Goal: Information Seeking & Learning: Learn about a topic

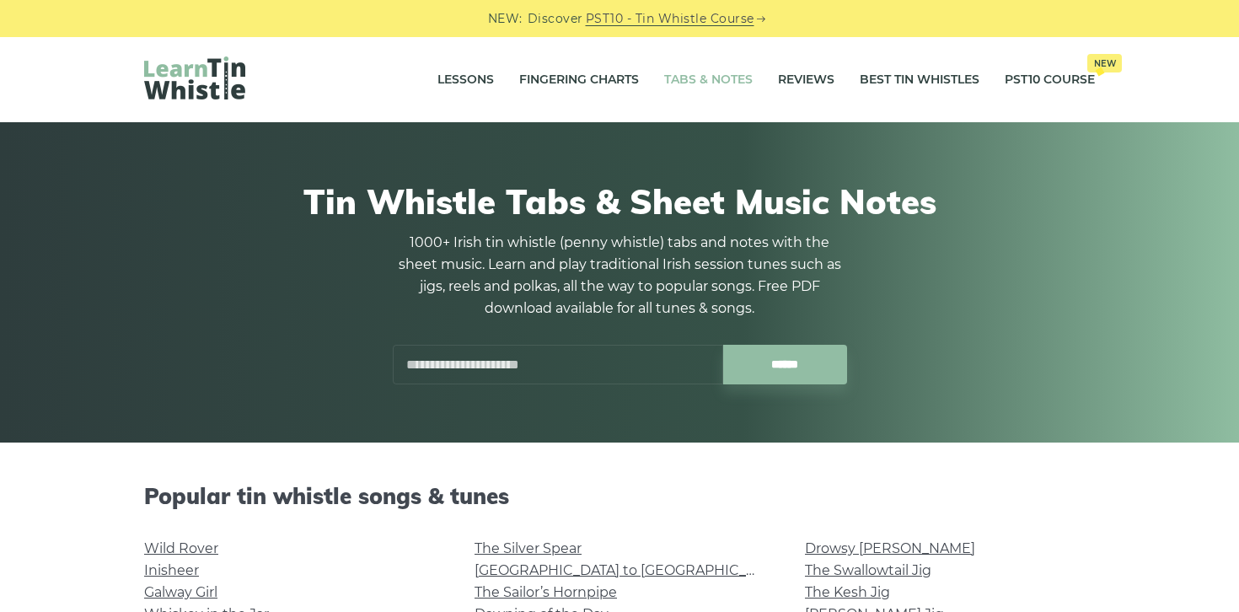
scroll to position [355, 0]
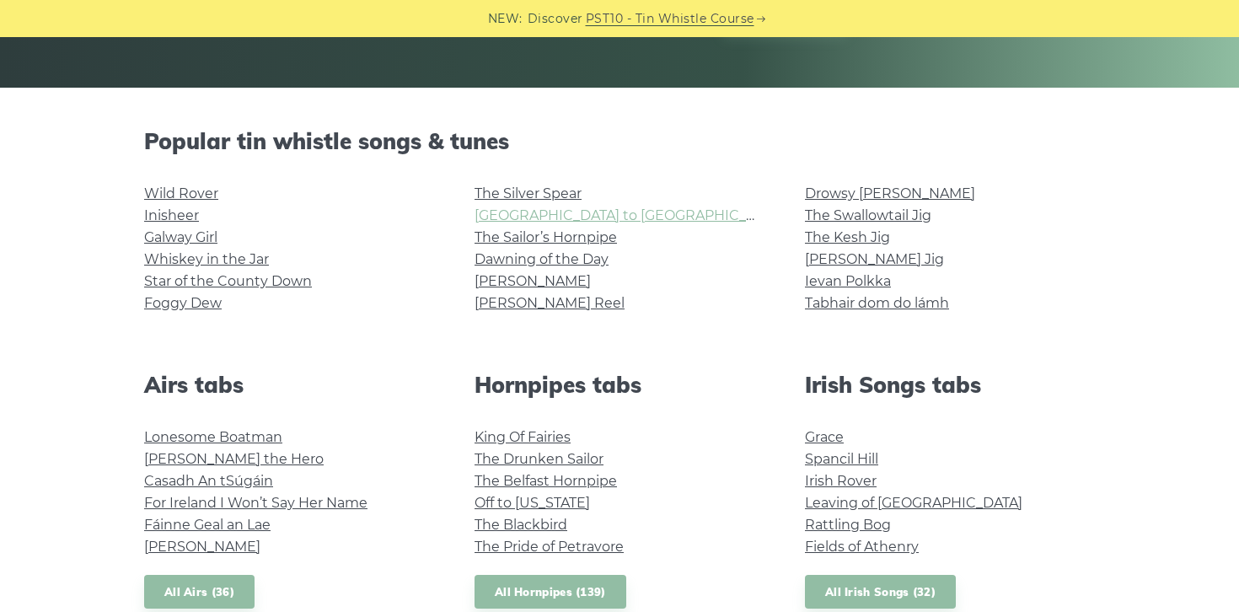
click at [526, 211] on link "Rocky Road to Dublin" at bounding box center [630, 215] width 311 height 16
click at [210, 236] on link "Galway Girl" at bounding box center [180, 237] width 73 height 16
click at [597, 217] on link "[GEOGRAPHIC_DATA] to [GEOGRAPHIC_DATA]" at bounding box center [630, 215] width 311 height 16
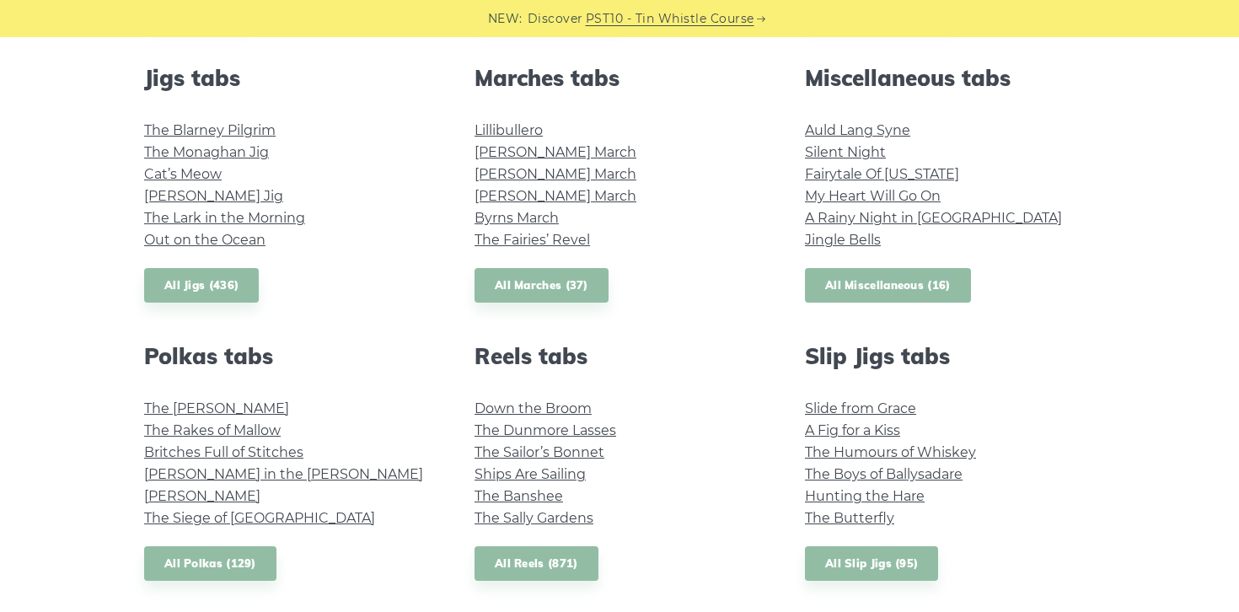
scroll to position [916, 0]
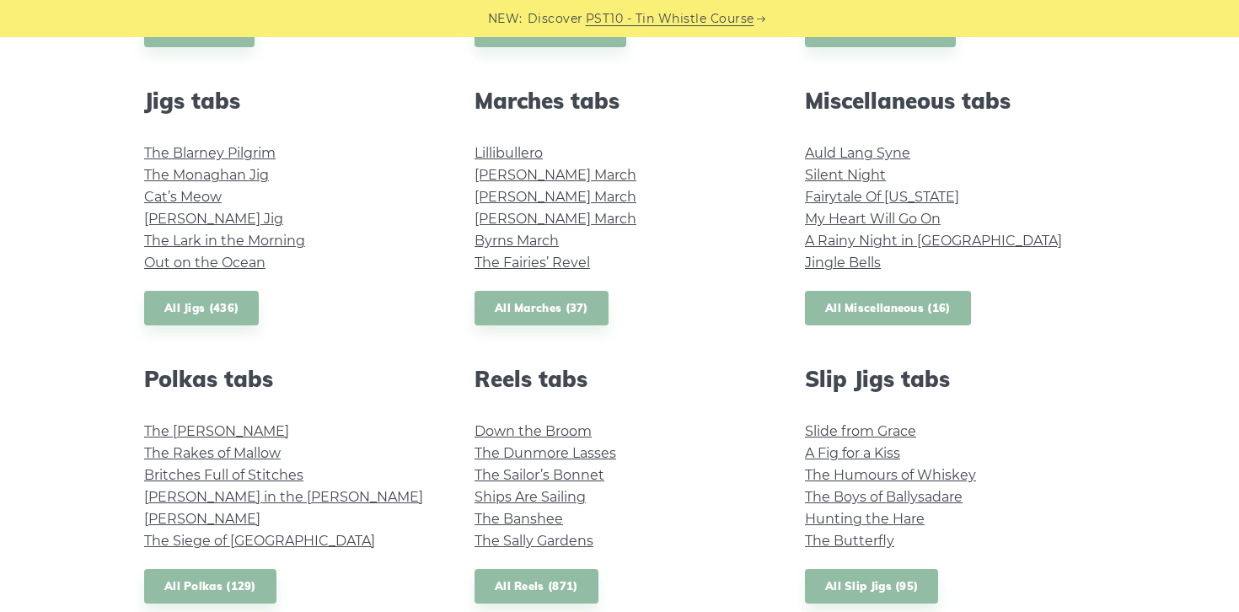
click at [879, 311] on link "All Miscellaneous (16)" at bounding box center [888, 308] width 166 height 35
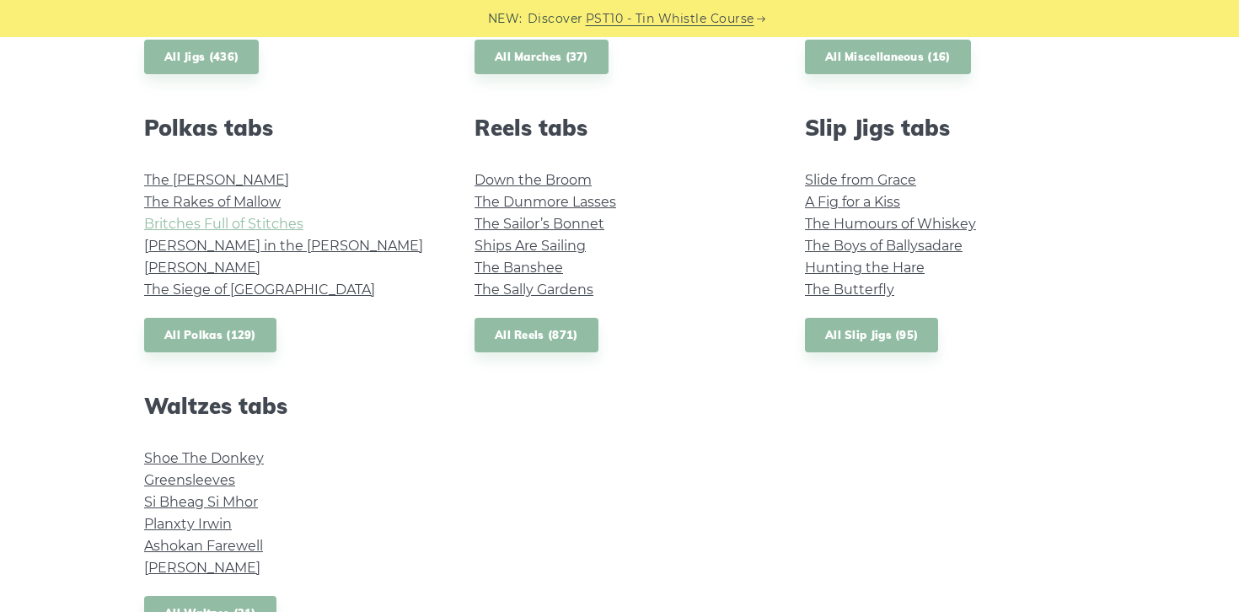
scroll to position [1350, 0]
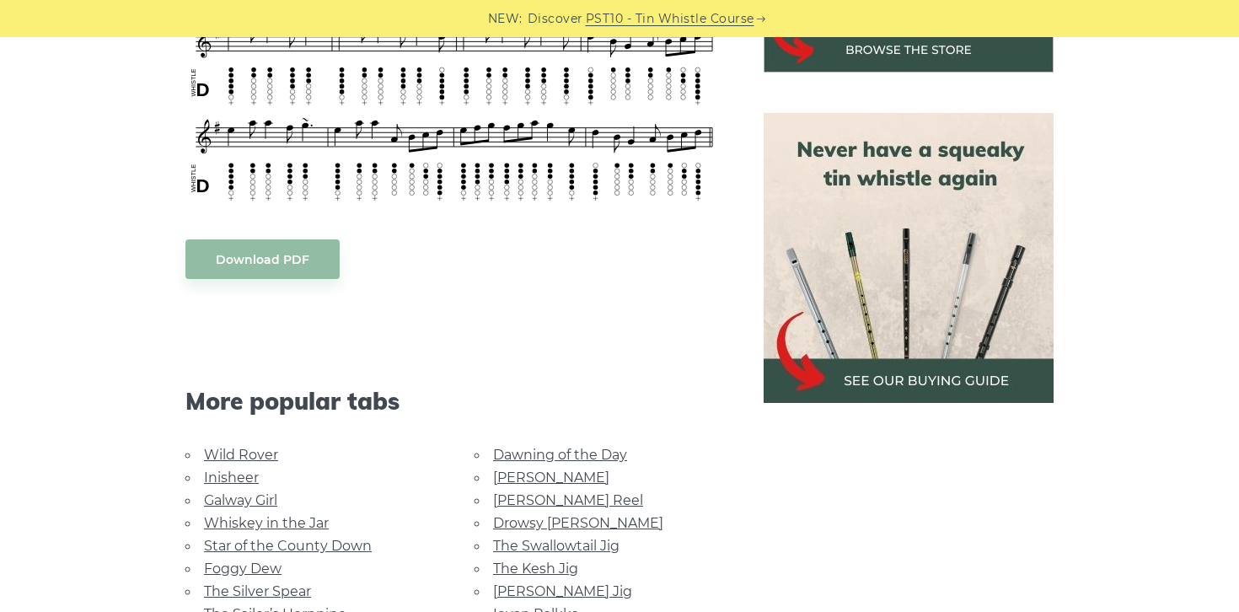
scroll to position [705, 0]
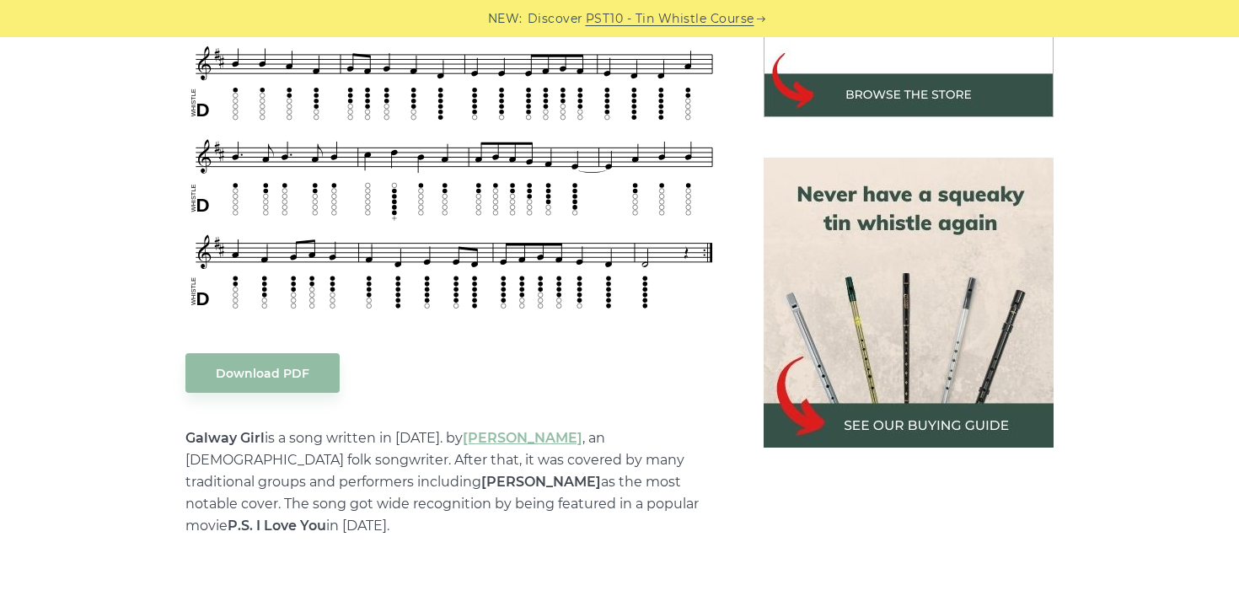
scroll to position [903, 0]
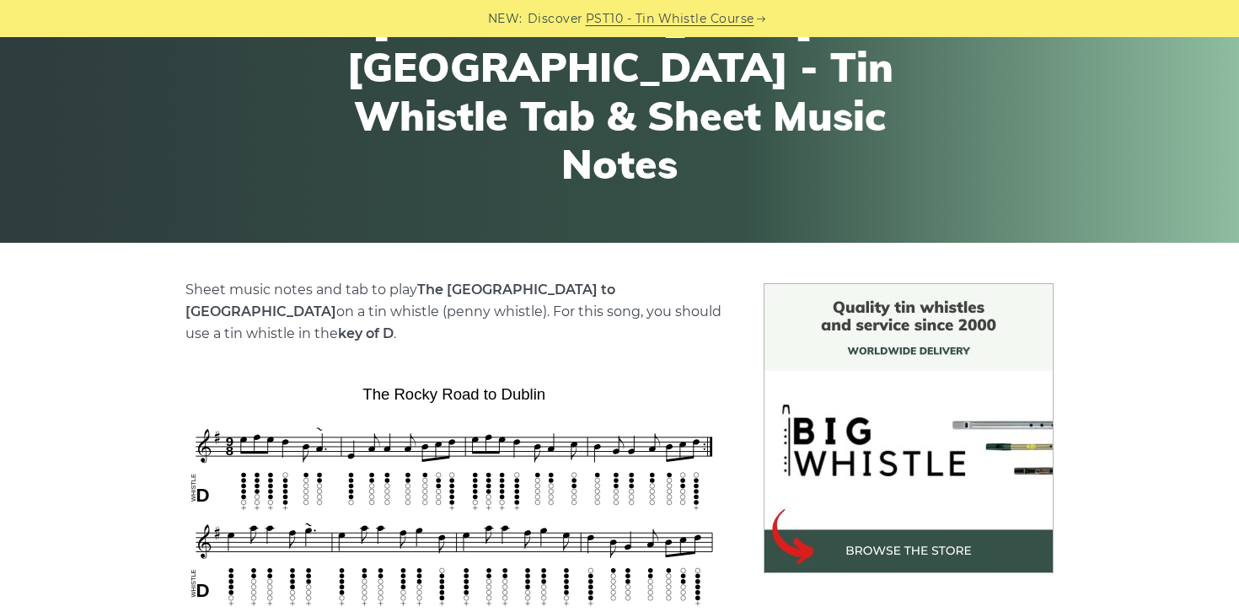
scroll to position [524, 0]
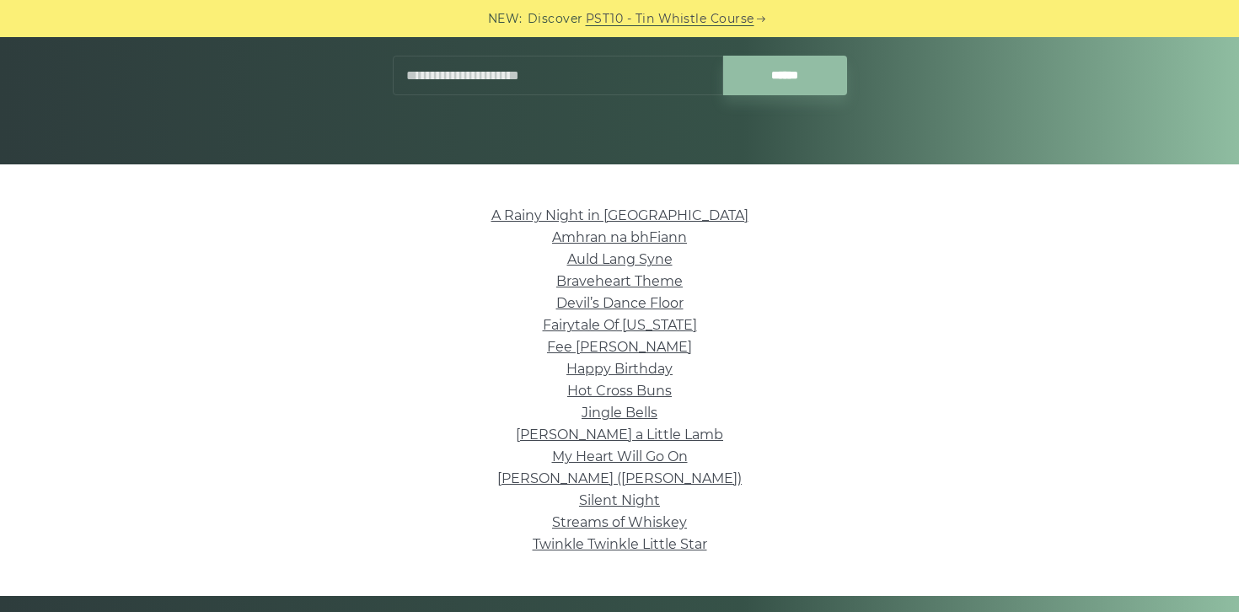
scroll to position [321, 0]
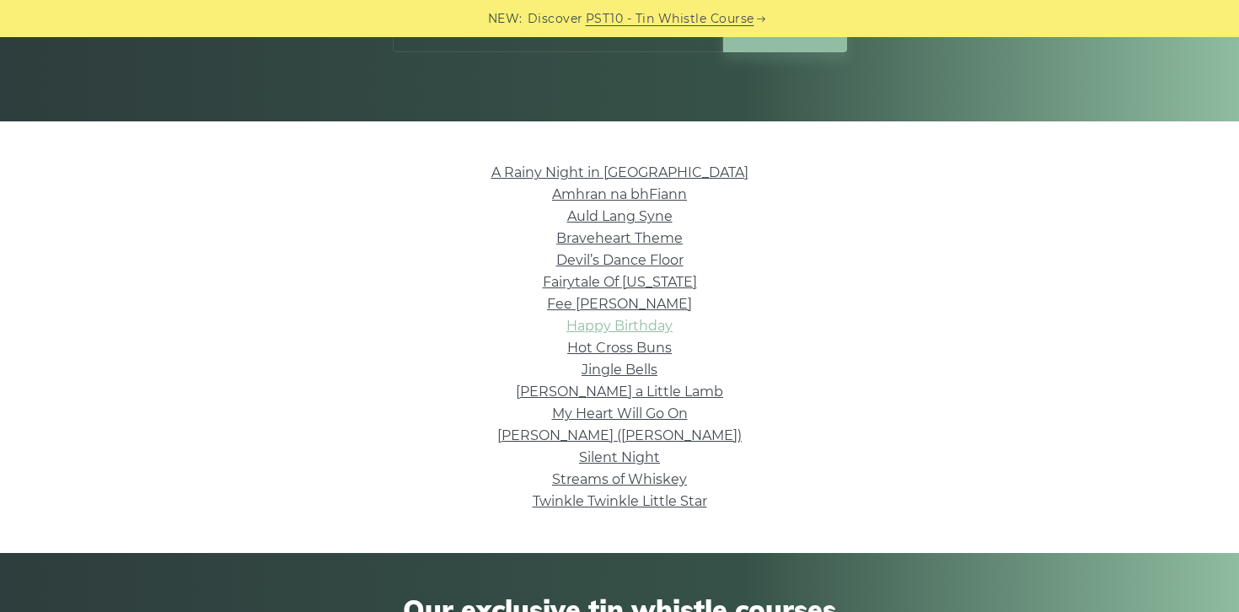
click at [658, 326] on link "Happy Birthday" at bounding box center [620, 326] width 106 height 16
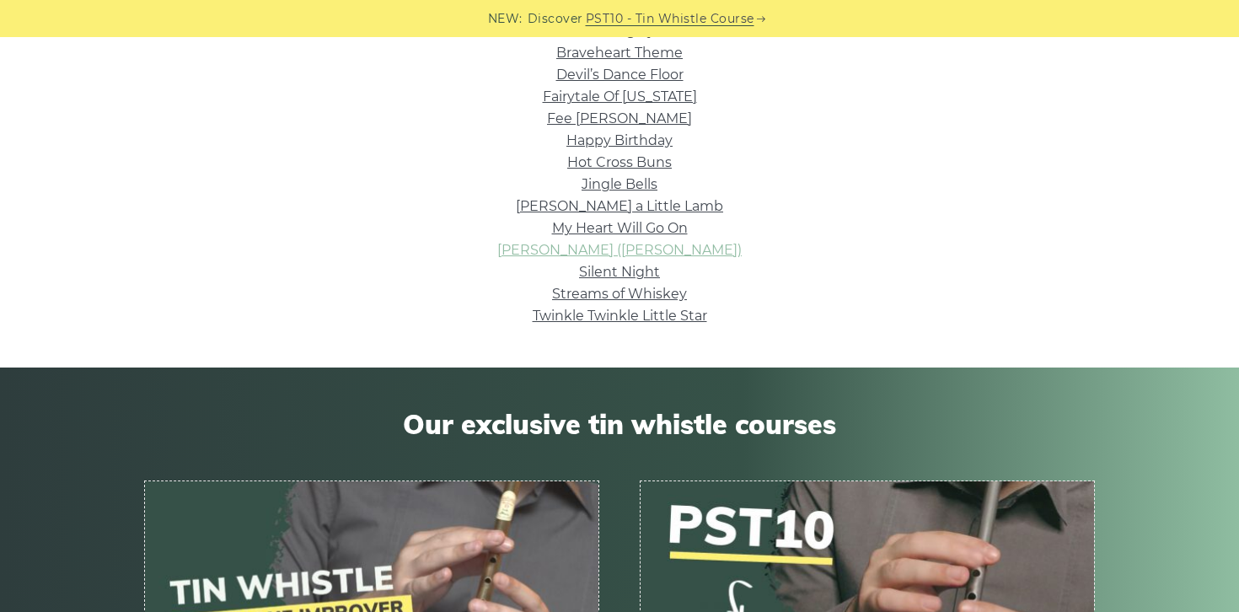
scroll to position [389, 0]
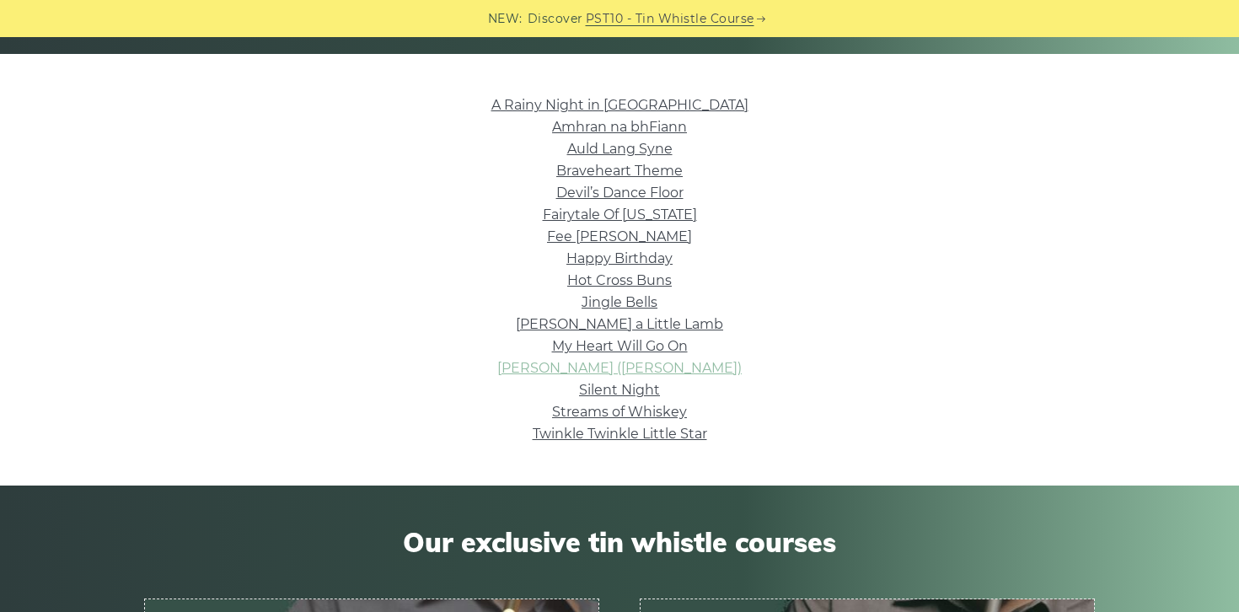
click at [664, 373] on link "Nancy Mulligan (Ed Sheeran)" at bounding box center [619, 368] width 244 height 16
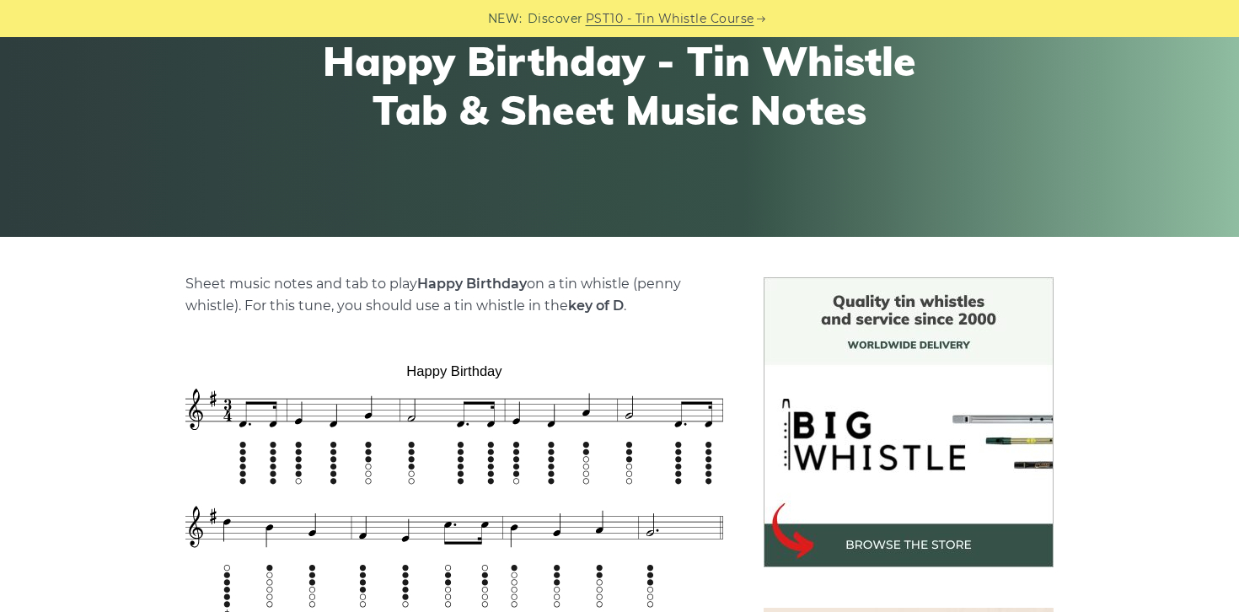
scroll to position [461, 0]
